Goal: Check status: Check status

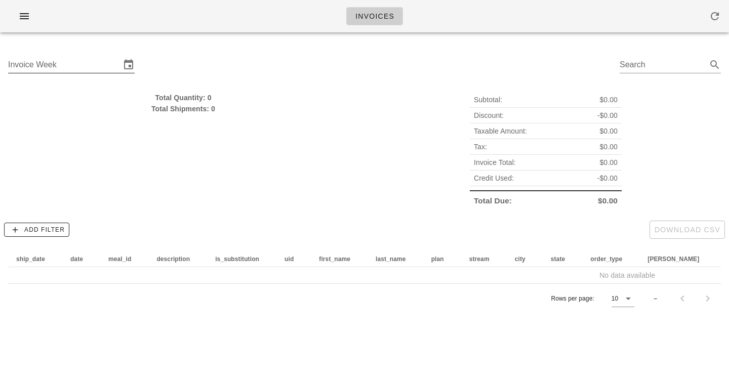
click at [107, 57] on input "Invoice Week" at bounding box center [64, 65] width 112 height 16
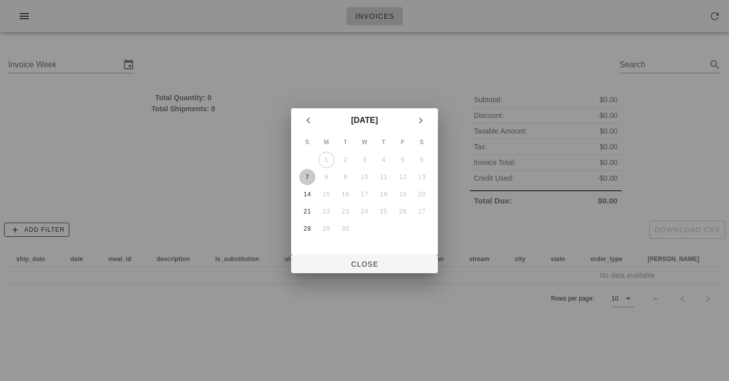
click at [310, 175] on div "7" at bounding box center [307, 177] width 16 height 7
click at [299, 169] on button "7" at bounding box center [307, 177] width 16 height 16
click at [341, 261] on span "Close" at bounding box center [364, 264] width 131 height 8
type input "[DATE]"
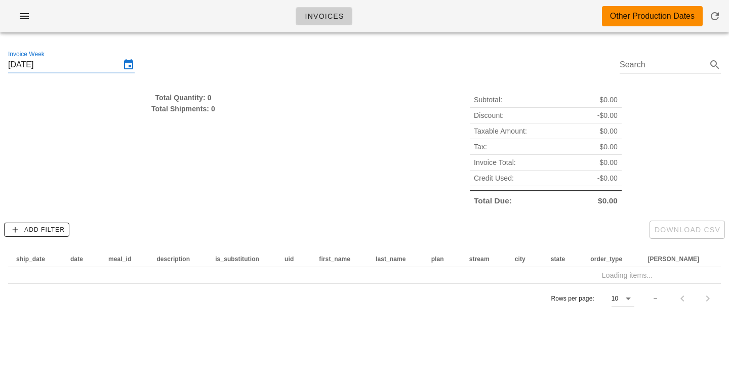
click at [436, 8] on div "Invoices Other Production Dates" at bounding box center [364, 16] width 729 height 32
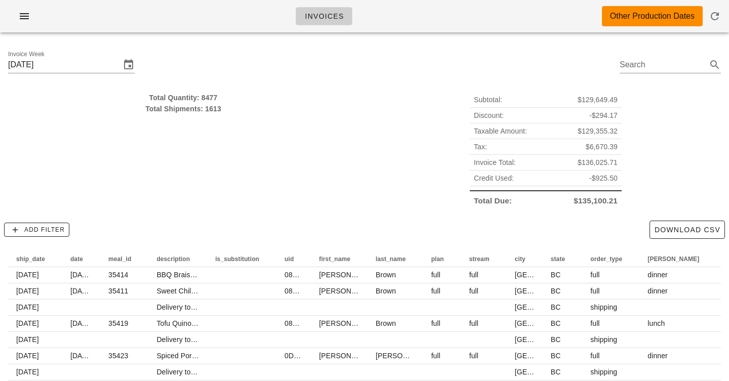
click at [259, 49] on div "Invoice Week [DATE] Search" at bounding box center [364, 66] width 729 height 52
click at [185, 12] on div "Invoices Other Production Dates" at bounding box center [364, 16] width 729 height 32
